Goal: Task Accomplishment & Management: Complete application form

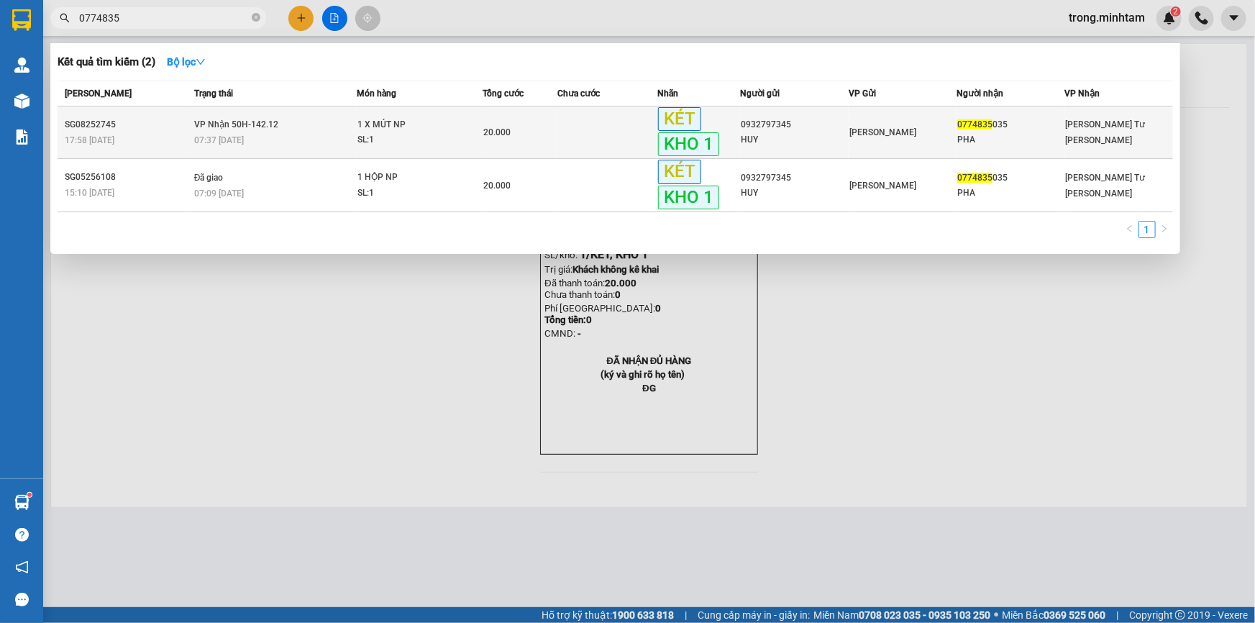
type input "0774835"
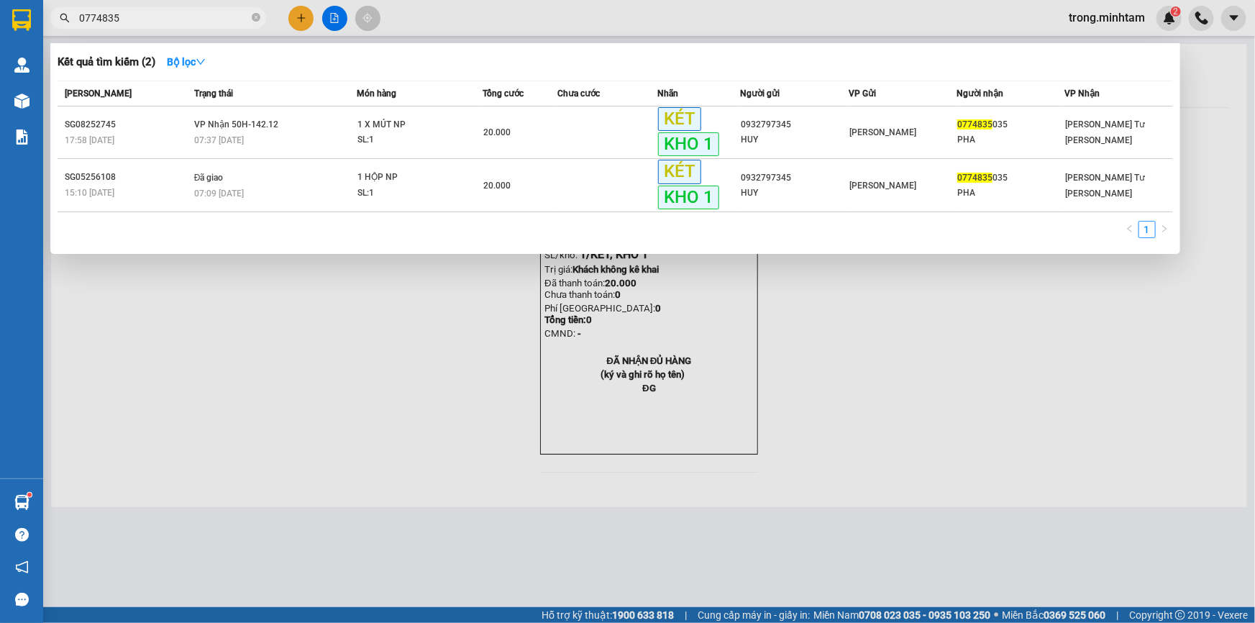
click at [431, 139] on div "SL: 1" at bounding box center [411, 140] width 108 height 16
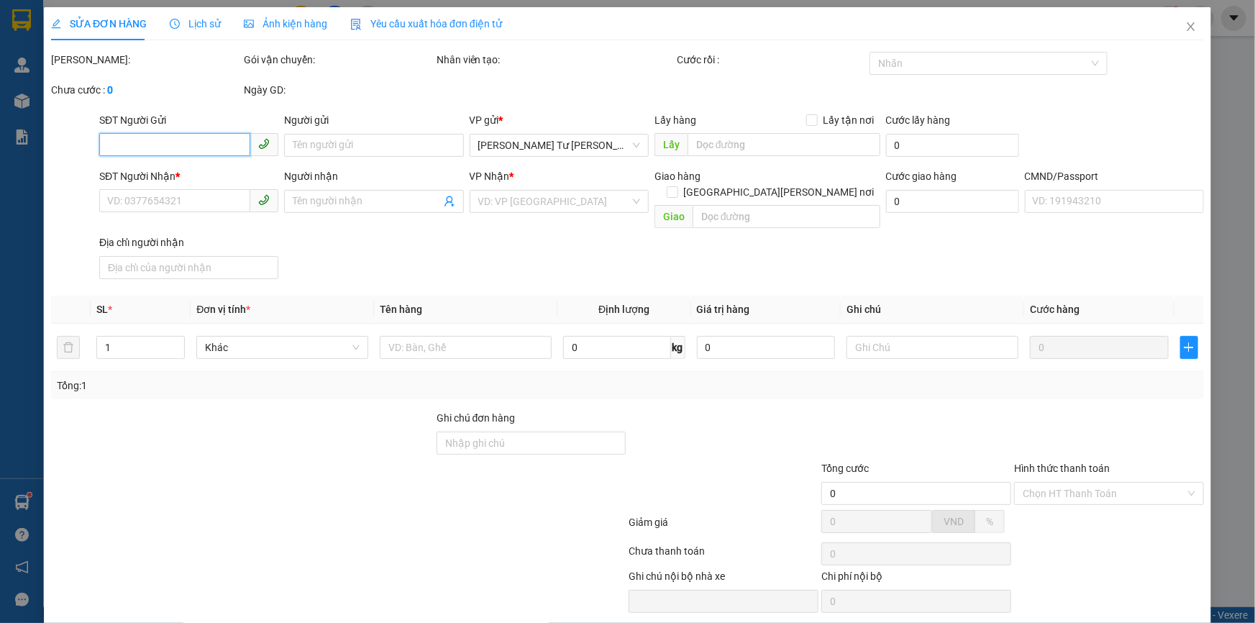
type input "0932797345"
type input "HUY"
type input "0774835035"
type input "PHA"
type input "KBM"
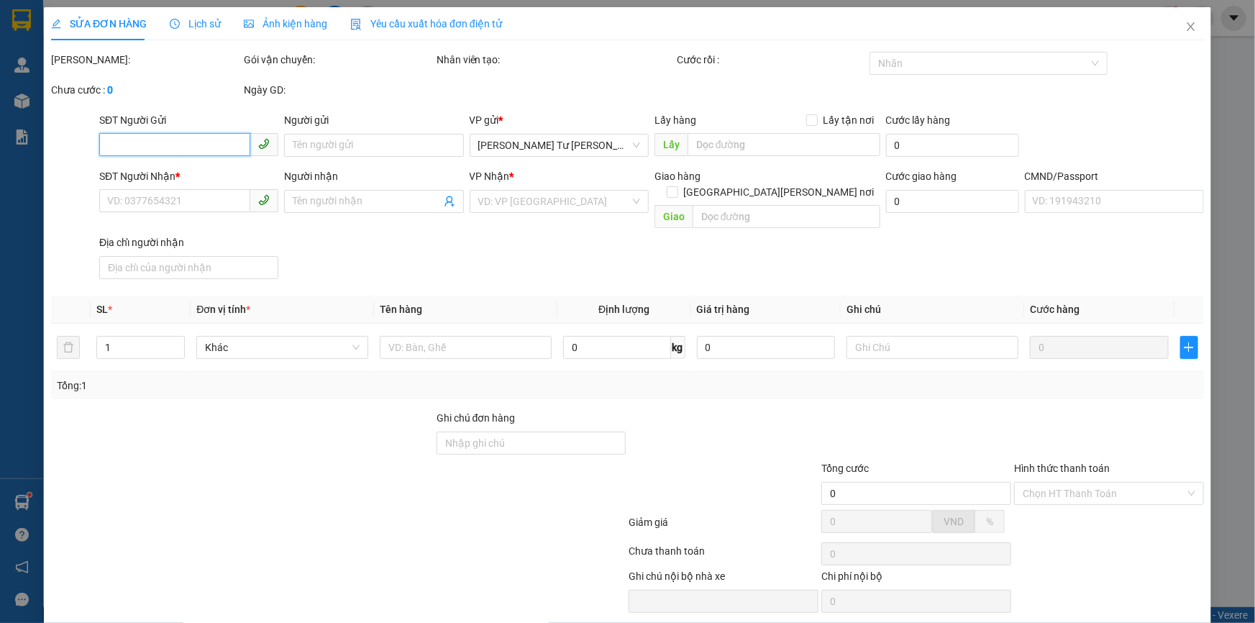
type input "20.000"
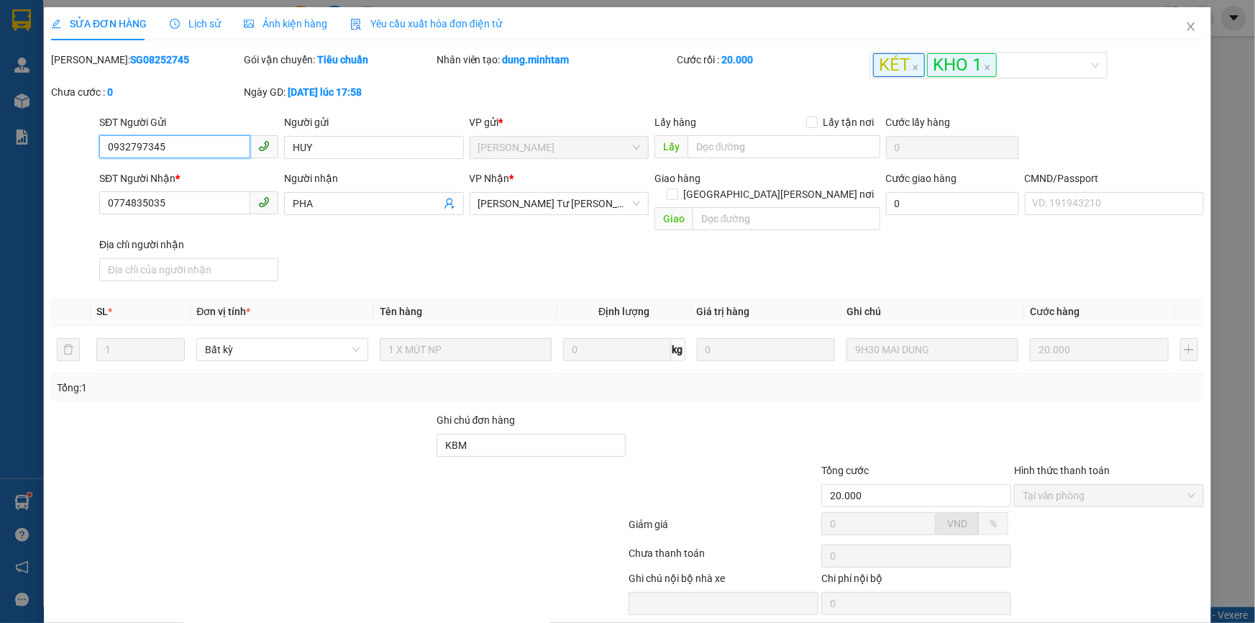
scroll to position [37, 0]
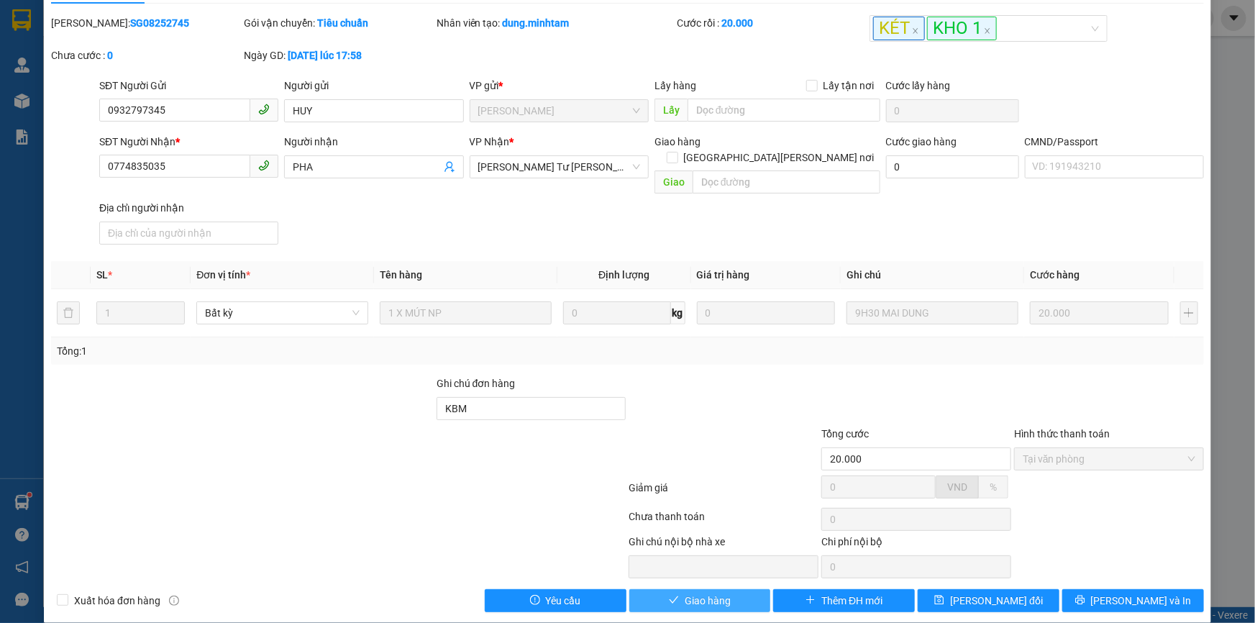
click at [704, 593] on span "Giao hàng" at bounding box center [708, 601] width 46 height 16
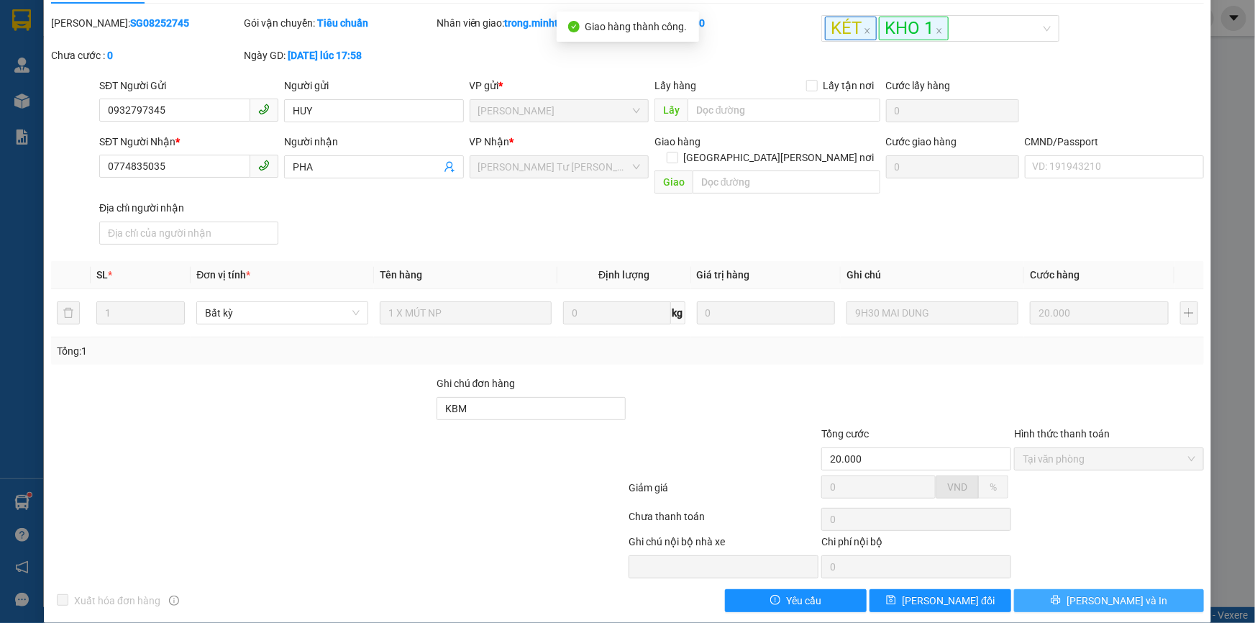
drag, startPoint x: 1122, startPoint y: 589, endPoint x: 1131, endPoint y: 588, distance: 9.4
click at [1124, 593] on span "[PERSON_NAME] và In" at bounding box center [1117, 601] width 101 height 16
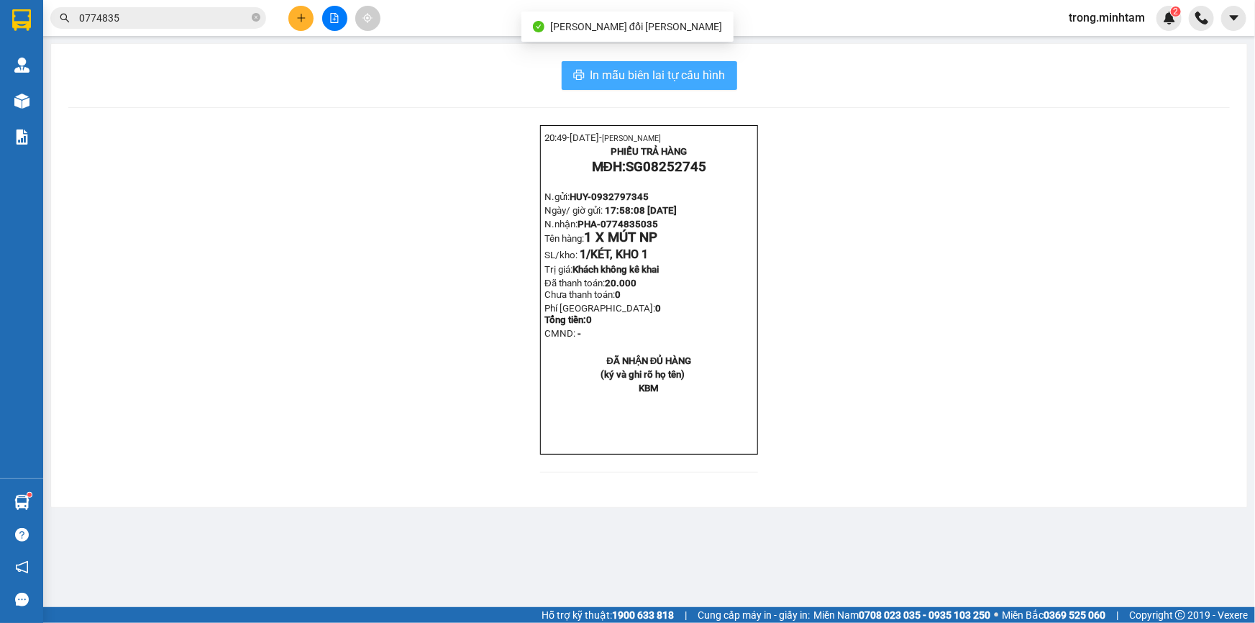
drag, startPoint x: 615, startPoint y: 78, endPoint x: 737, endPoint y: 131, distance: 133.3
click at [614, 77] on span "In mẫu biên lai tự cấu hình" at bounding box center [657, 75] width 135 height 18
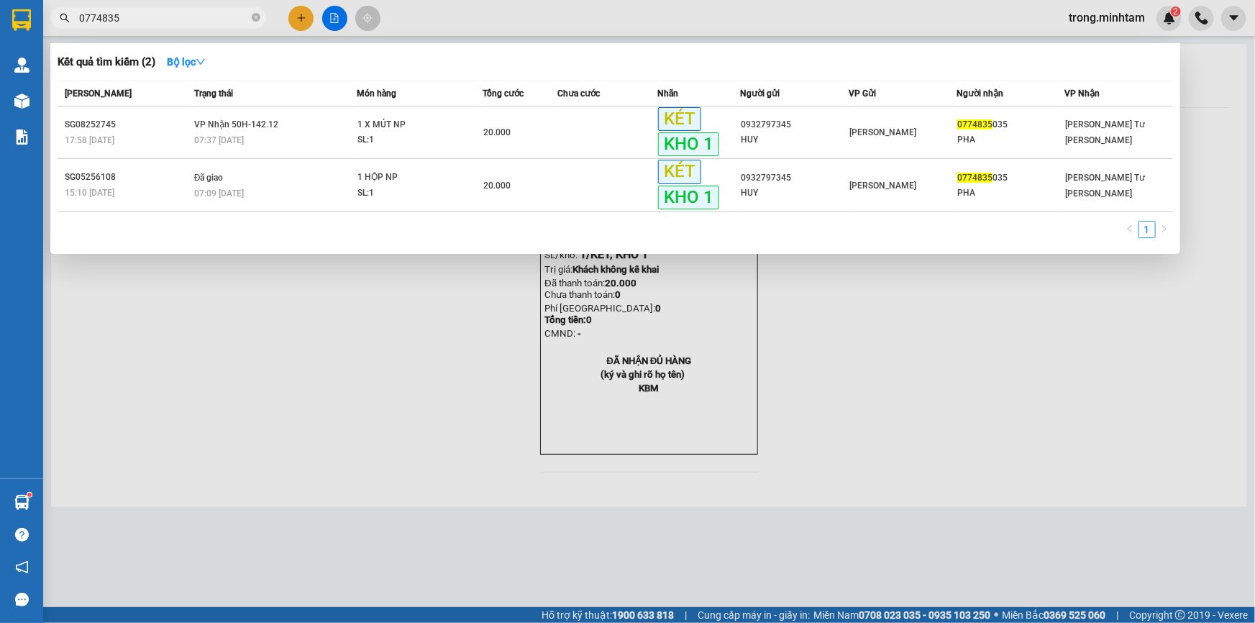
click at [133, 17] on input "0774835" at bounding box center [164, 18] width 170 height 16
click at [134, 16] on input "0774835" at bounding box center [164, 18] width 170 height 16
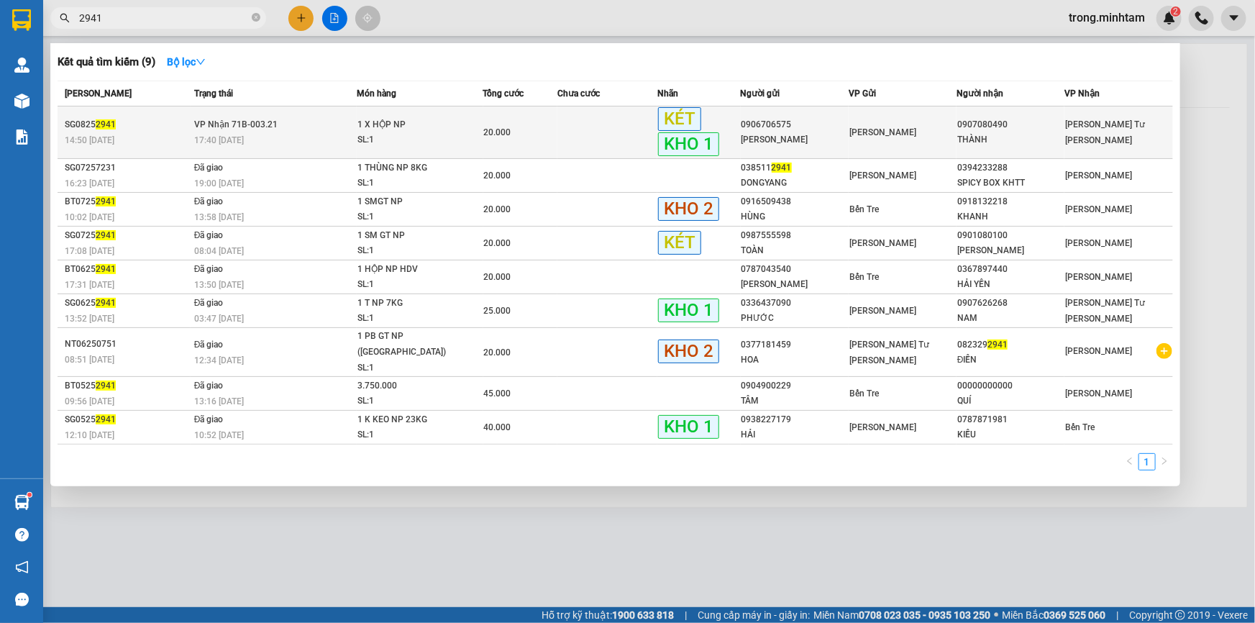
type input "2941"
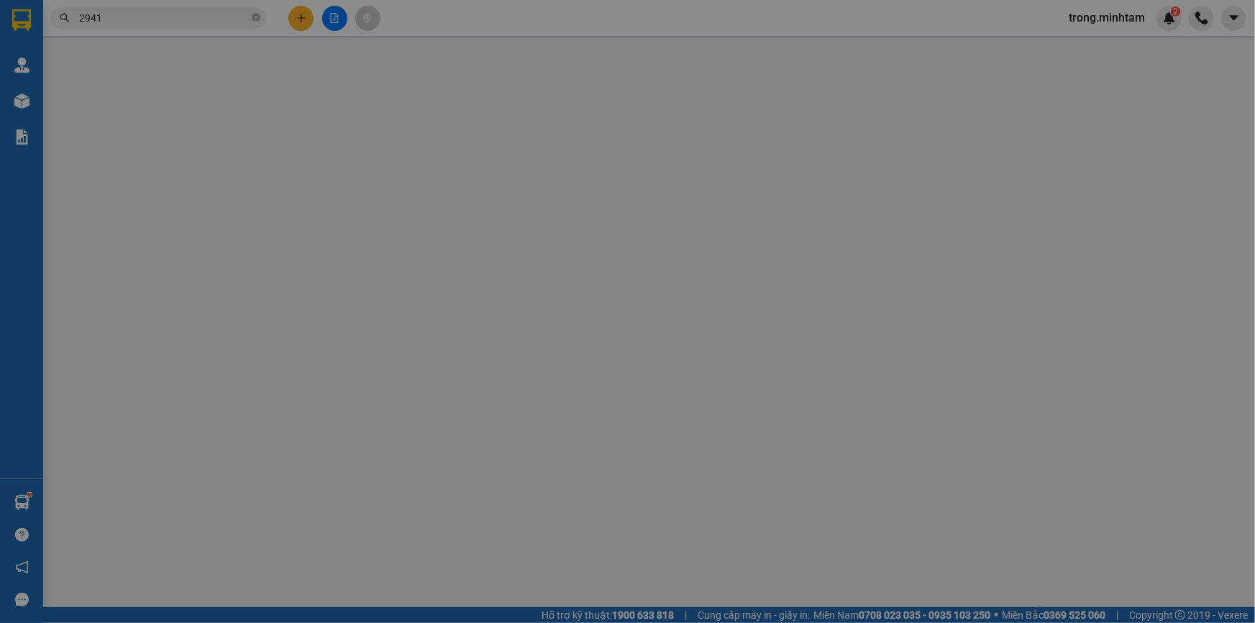
type input "0906706575"
type input "[PERSON_NAME]"
type input "0907080490"
type input "THÀNH"
type input "ĐG"
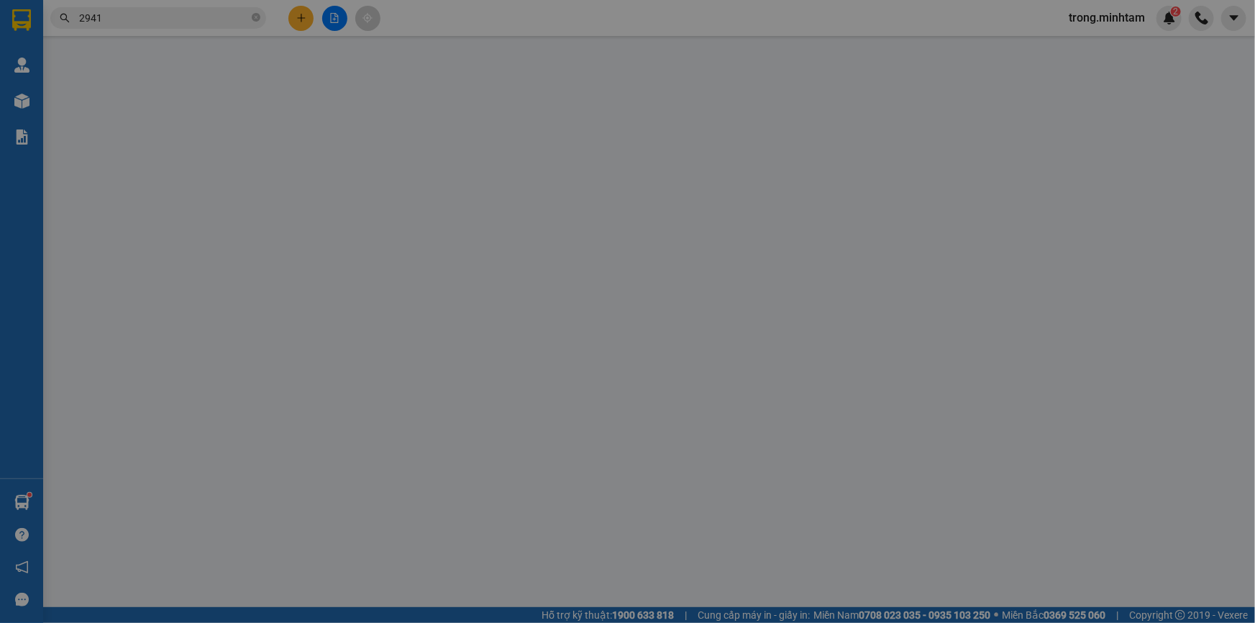
type input "20.000"
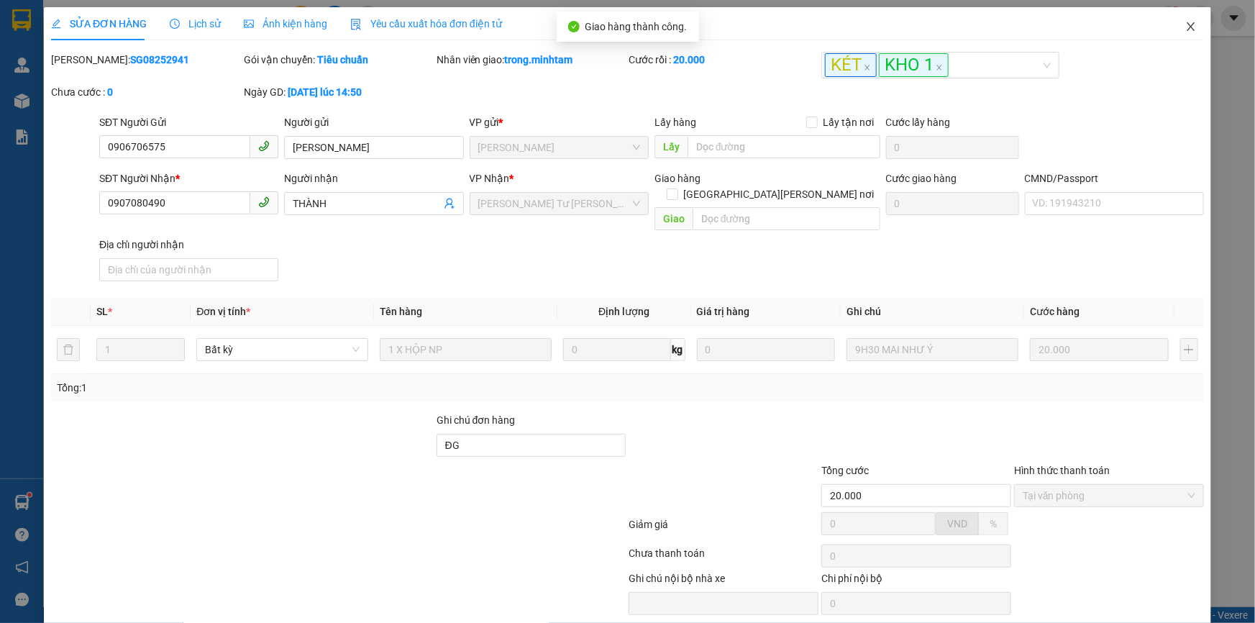
click at [1174, 30] on span "Close" at bounding box center [1191, 27] width 40 height 40
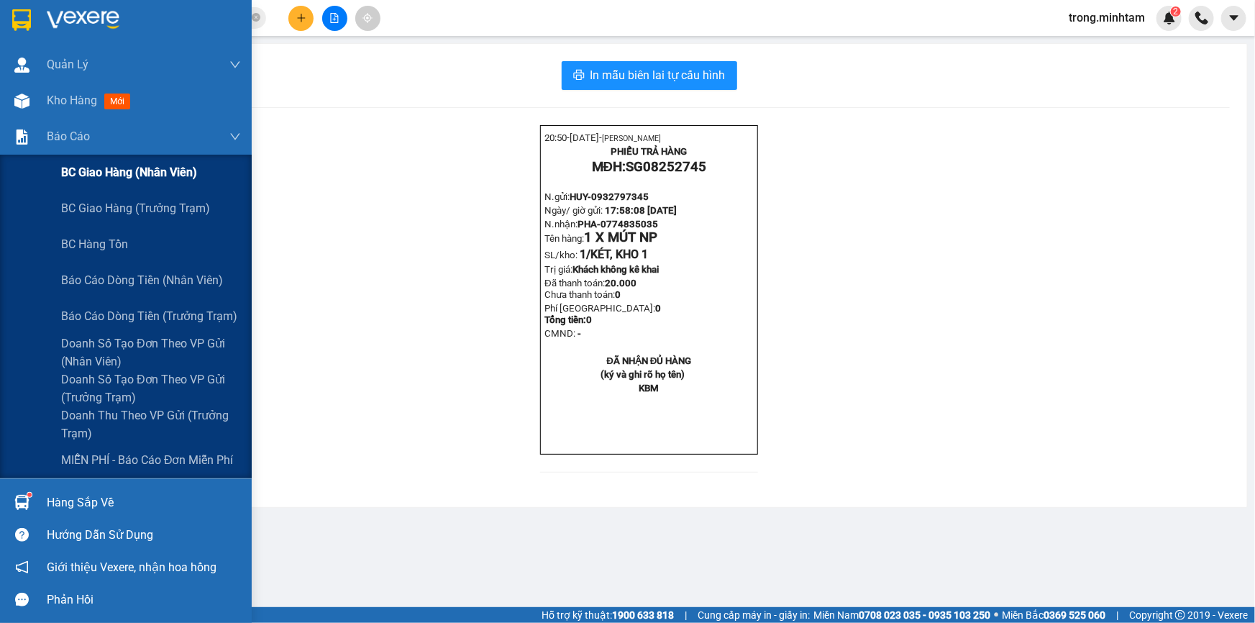
click at [139, 178] on div "20:50- [DATE]- [PERSON_NAME] VĂN [PERSON_NAME] TRẢ HÀNG MĐH: SG08252745 N.gửi: …" at bounding box center [648, 307] width 1161 height 365
click at [98, 163] on div "BC giao hàng (nhân viên)" at bounding box center [151, 173] width 180 height 36
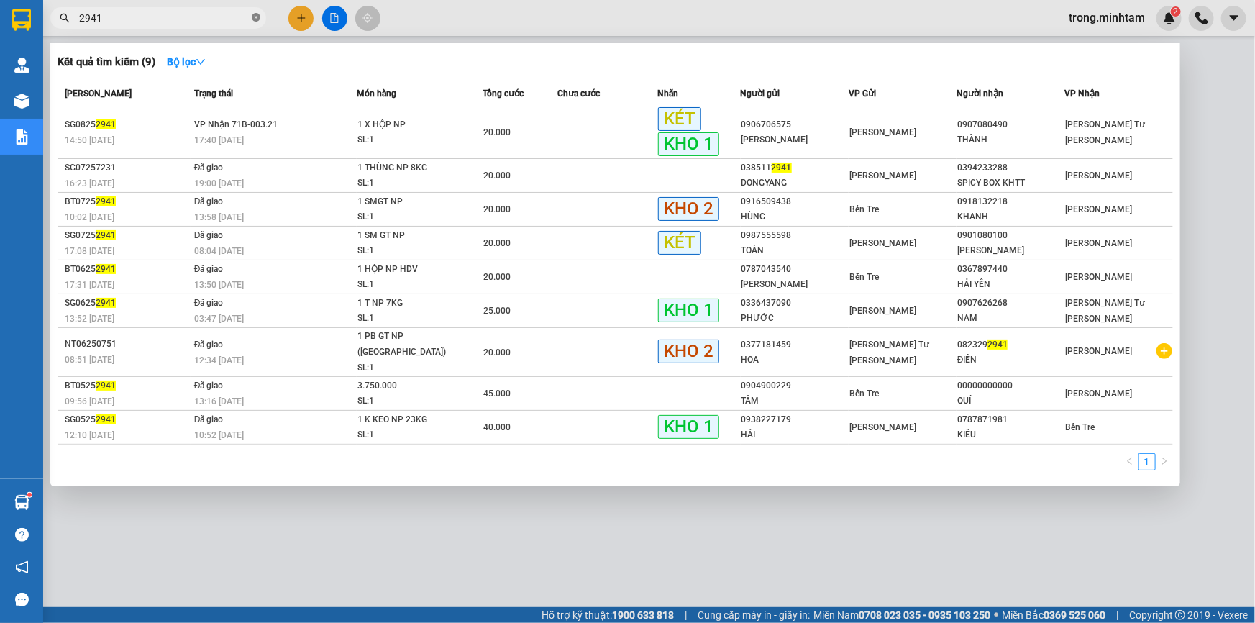
click at [255, 16] on icon "close-circle" at bounding box center [256, 17] width 9 height 9
